Goal: Find specific page/section: Find specific page/section

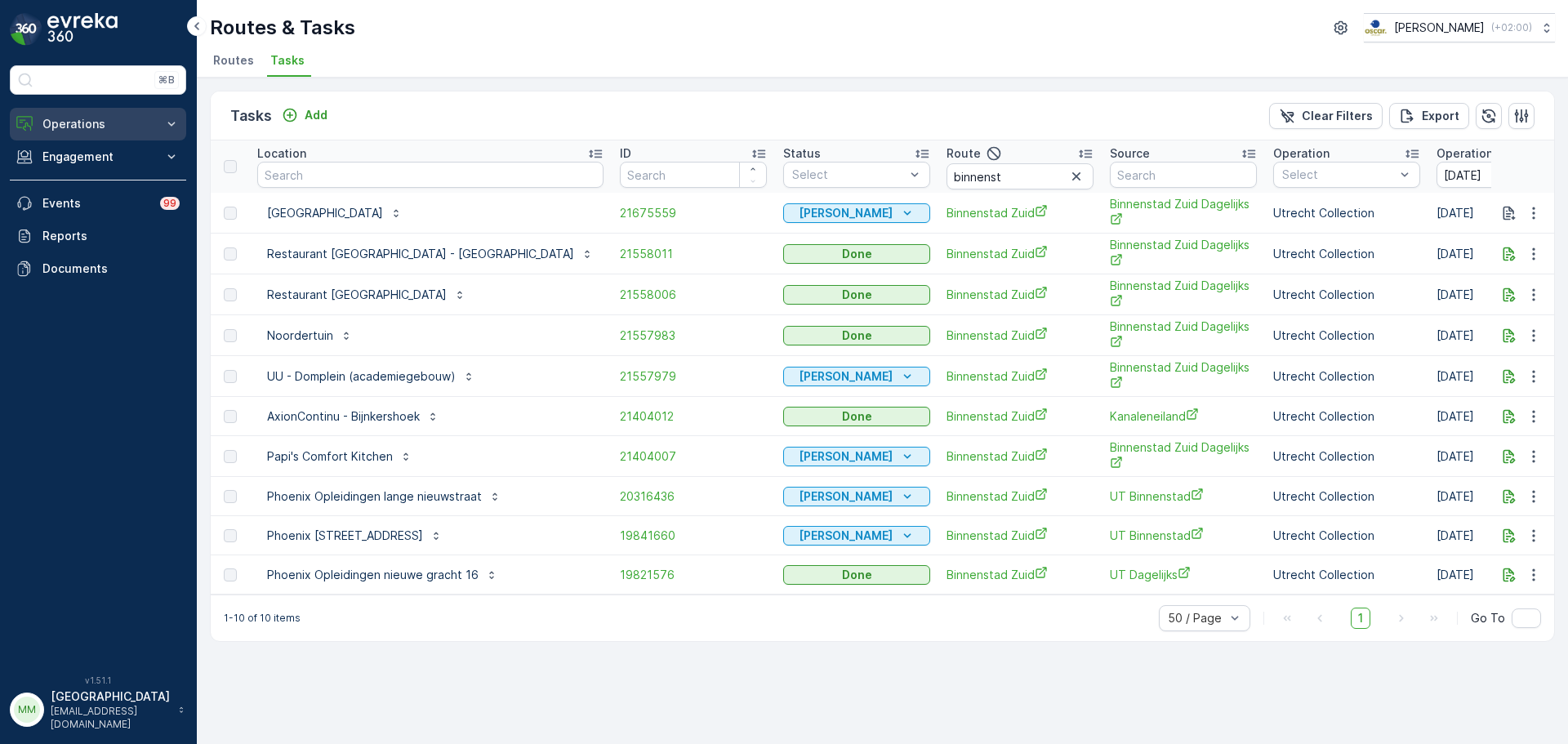
click at [107, 130] on p "Operations" at bounding box center [98, 124] width 111 height 16
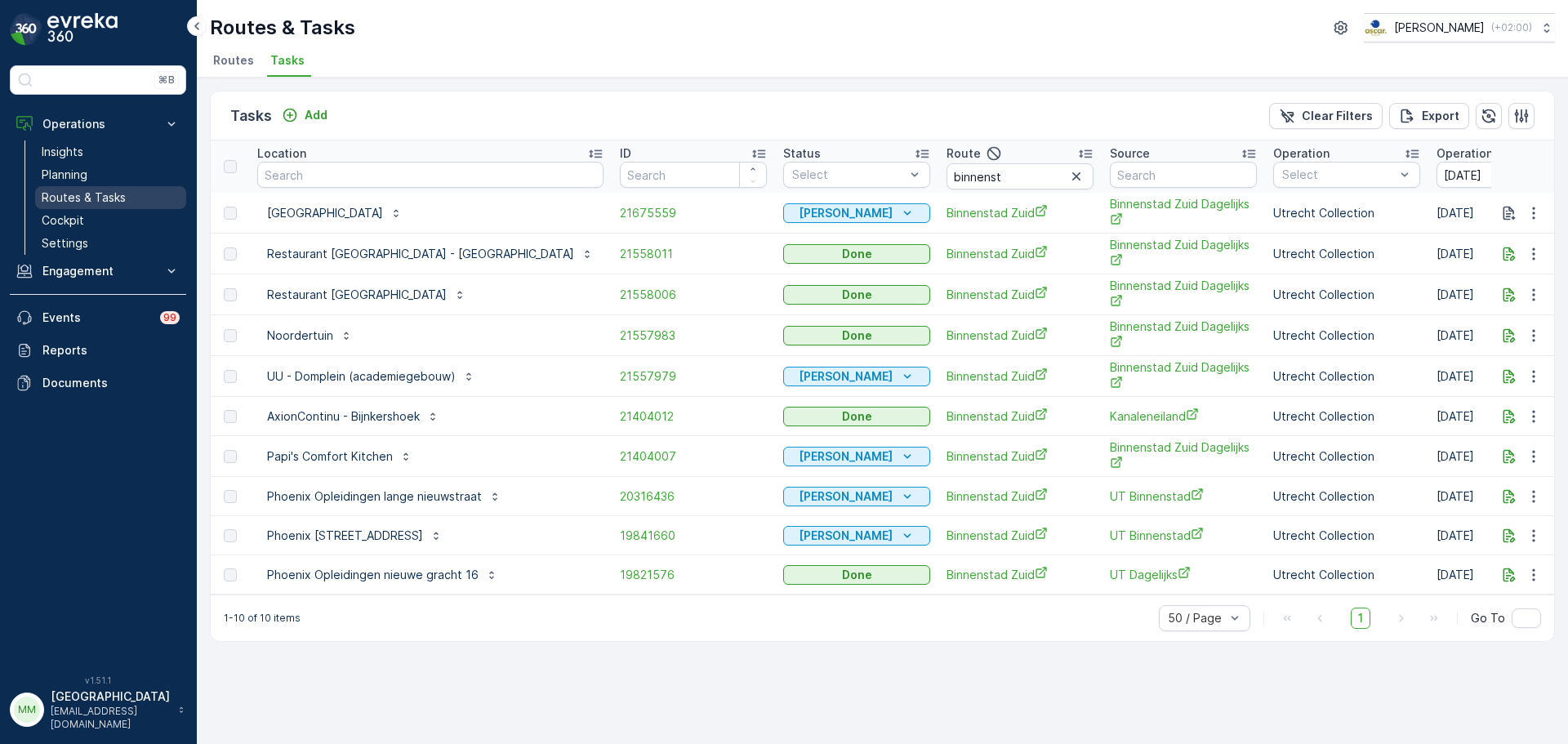
click at [136, 202] on link "Routes & Tasks" at bounding box center [111, 198] width 151 height 23
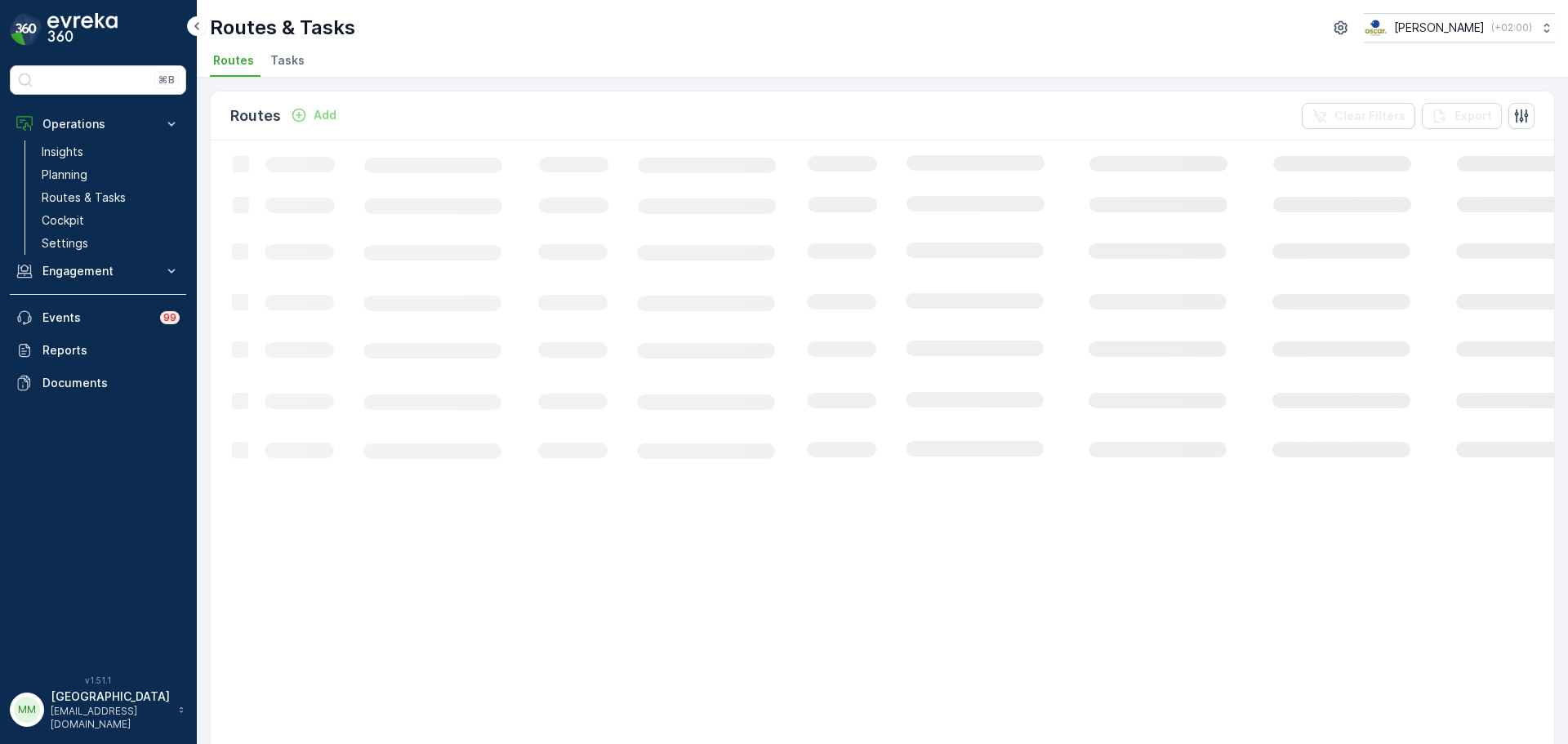
click at [291, 69] on li "Tasks" at bounding box center [289, 63] width 44 height 28
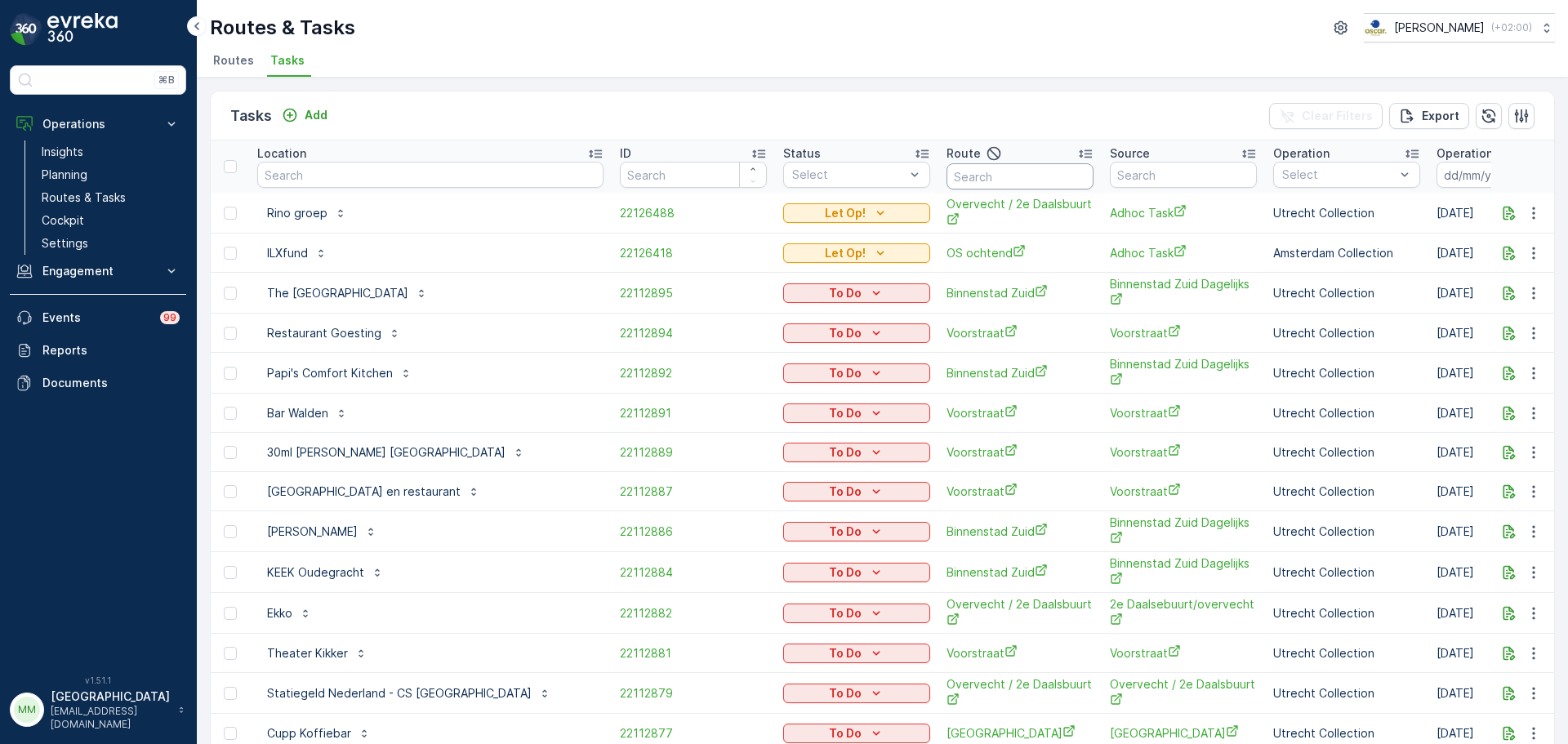
click at [988, 179] on input "text" at bounding box center [1020, 176] width 147 height 26
type input "slsh o"
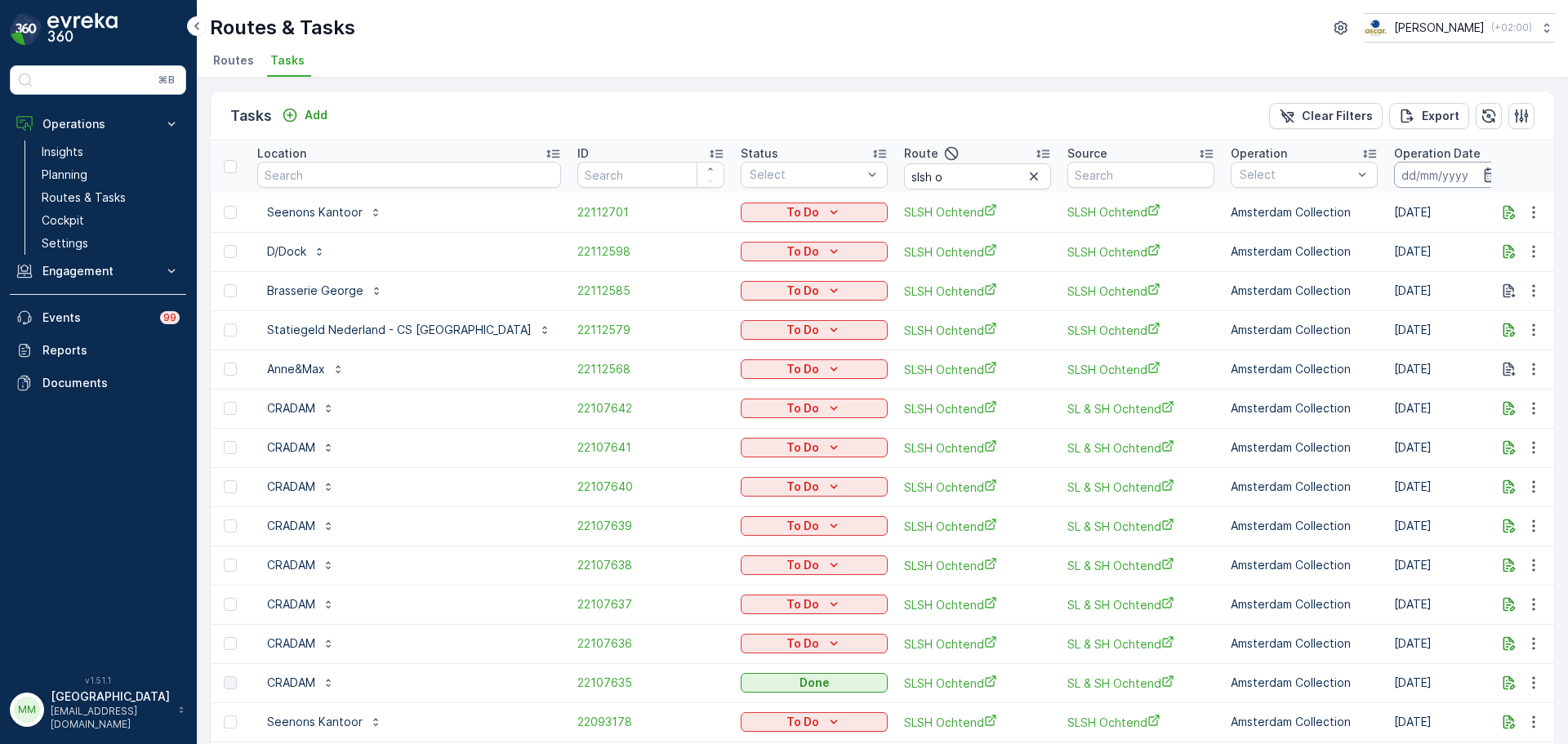
click at [1253, 174] on input at bounding box center [1449, 175] width 112 height 26
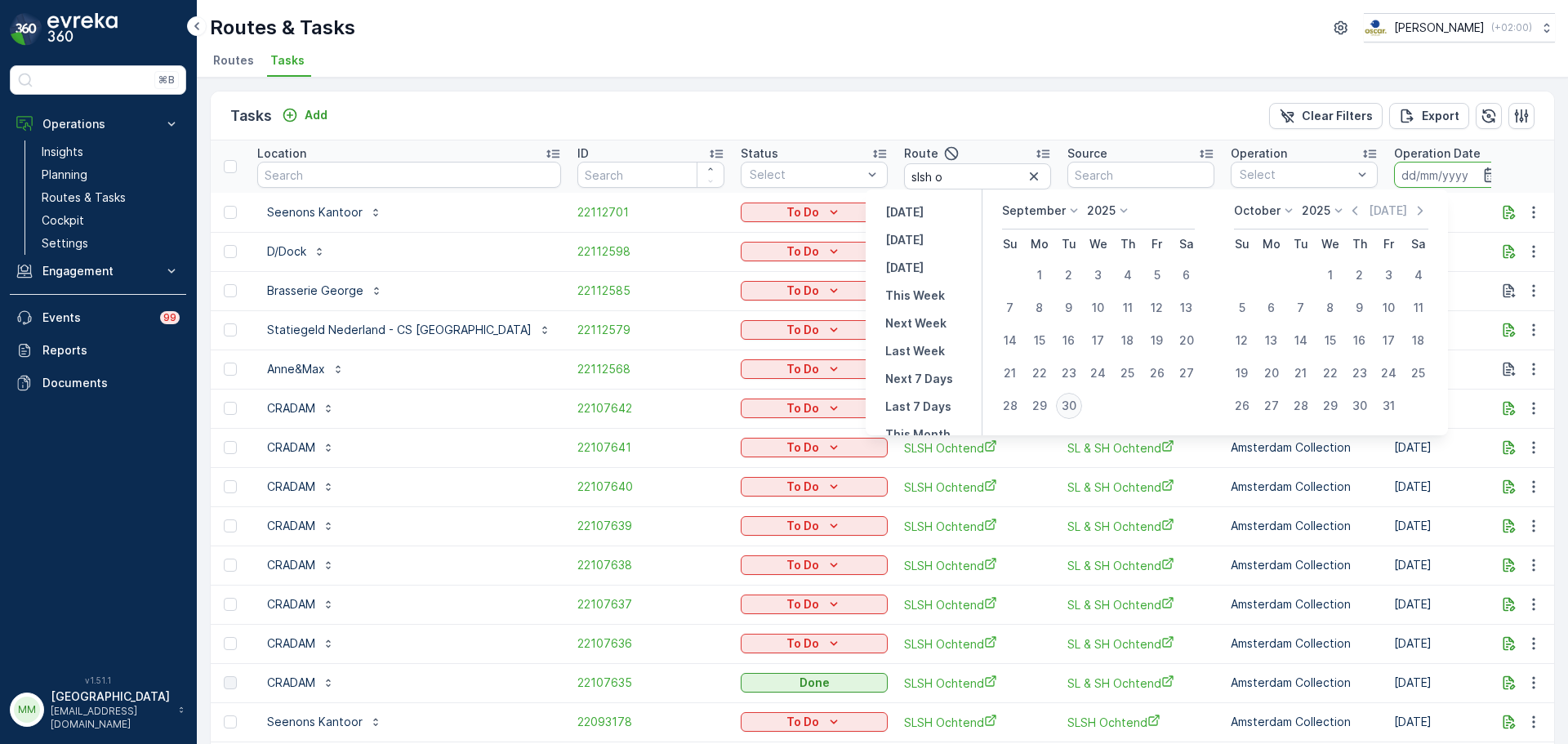
click at [1069, 406] on div "30" at bounding box center [1069, 406] width 26 height 26
type input "[DATE]"
click at [1069, 406] on div "30" at bounding box center [1069, 406] width 26 height 26
type input "[DATE]"
